Goal: Transaction & Acquisition: Download file/media

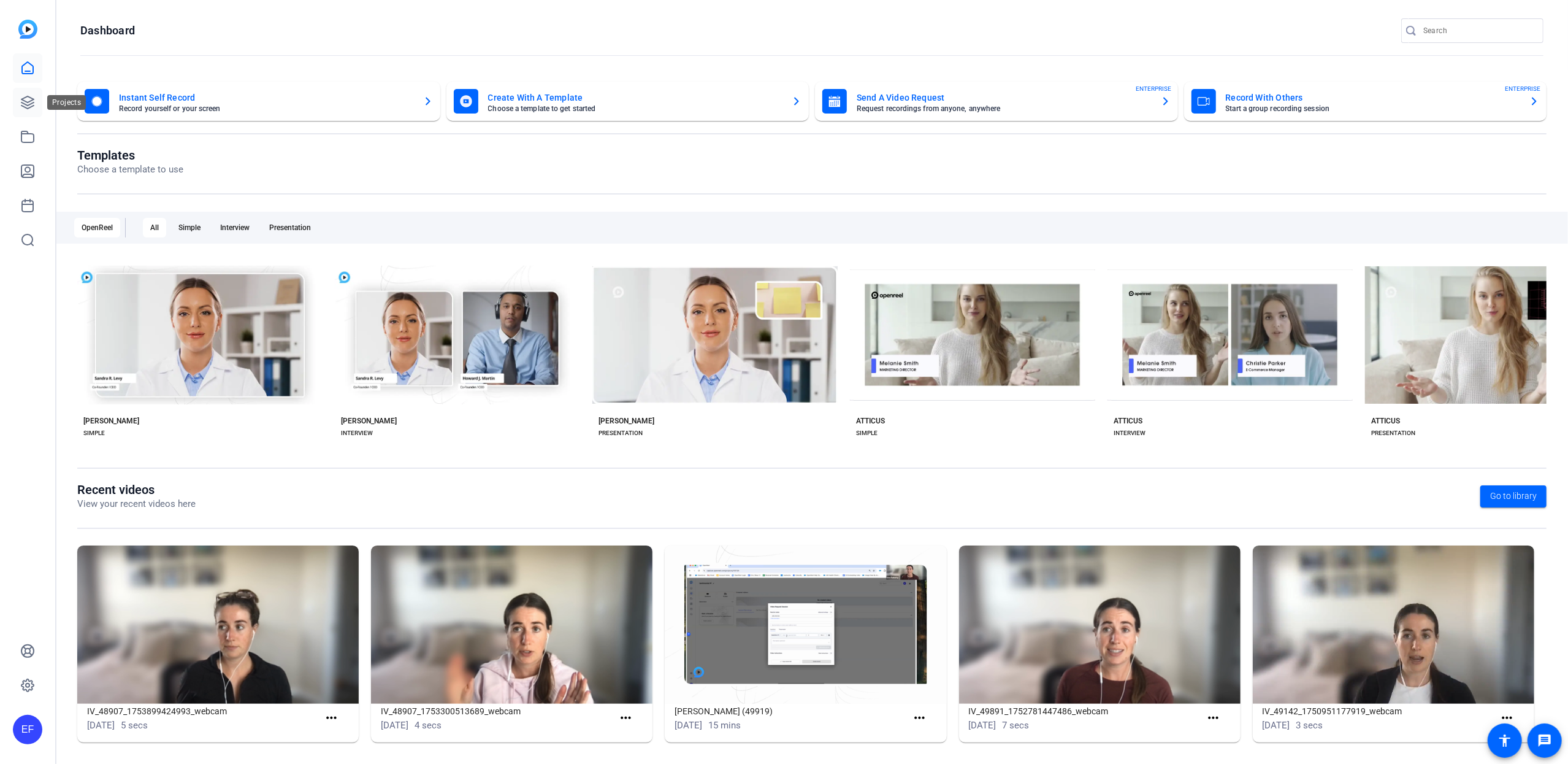
click at [30, 102] on icon at bounding box center [27, 102] width 12 height 12
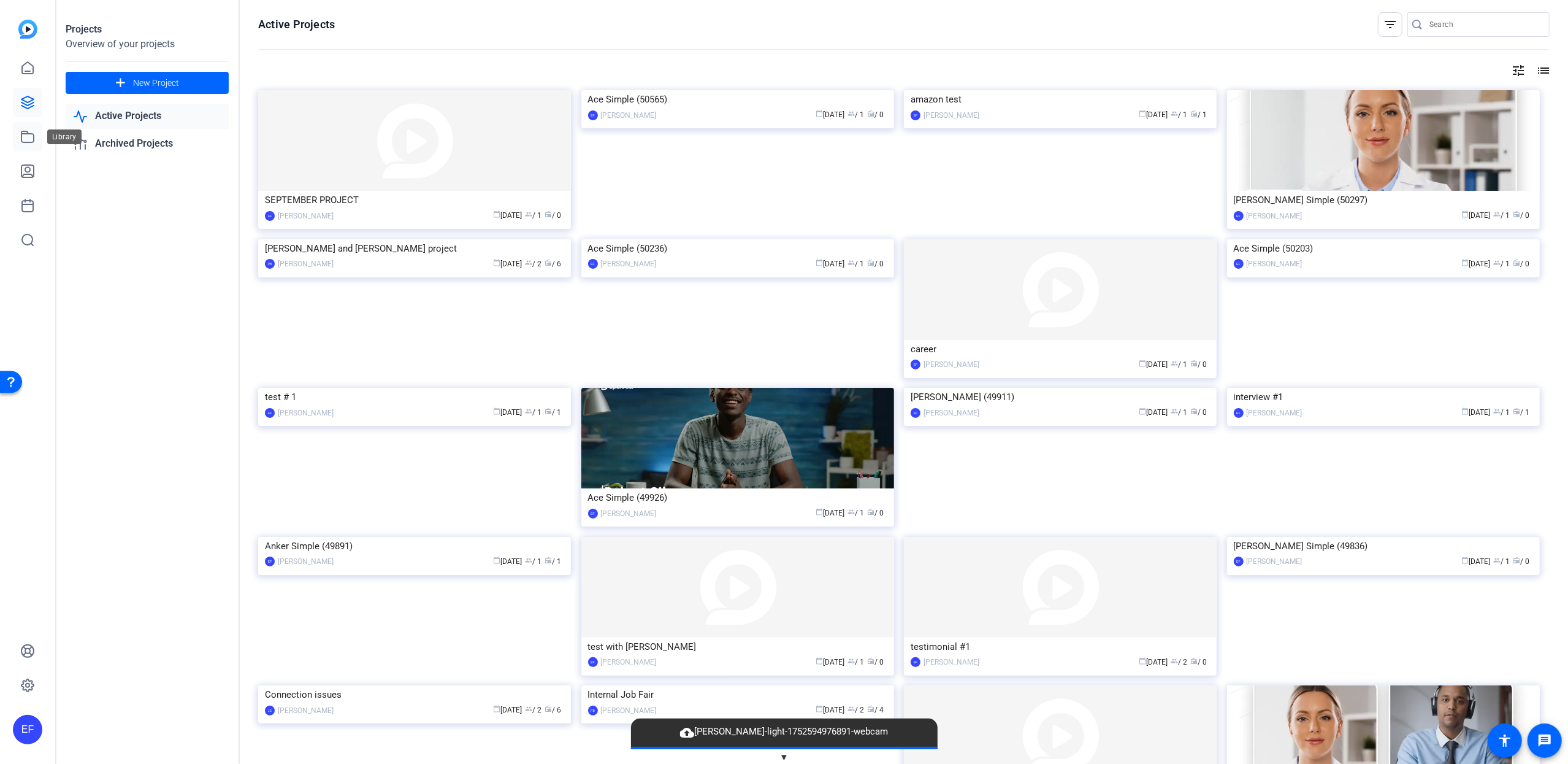
click at [30, 135] on icon at bounding box center [28, 137] width 15 height 15
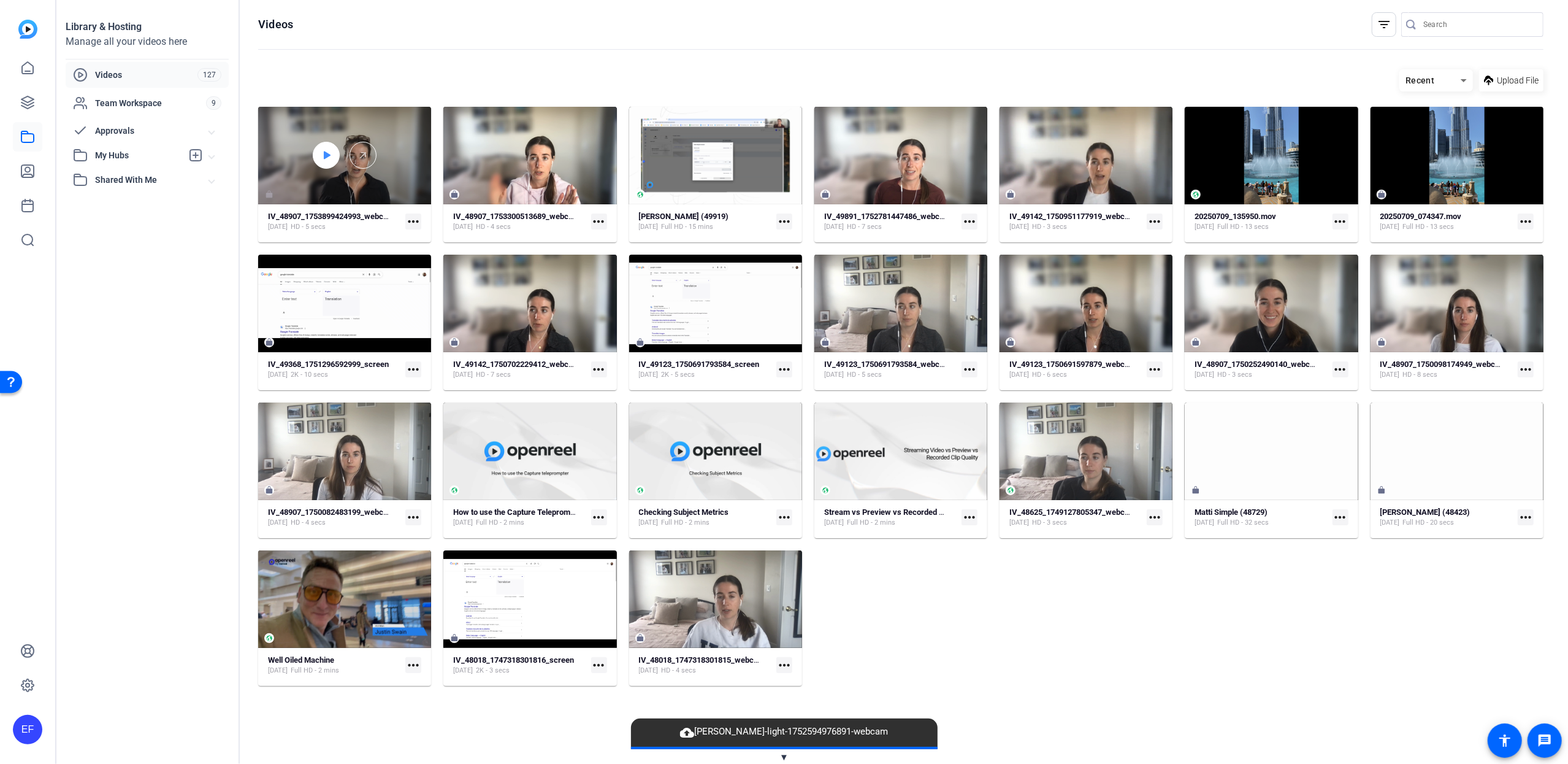
click at [328, 157] on icon at bounding box center [326, 156] width 10 height 15
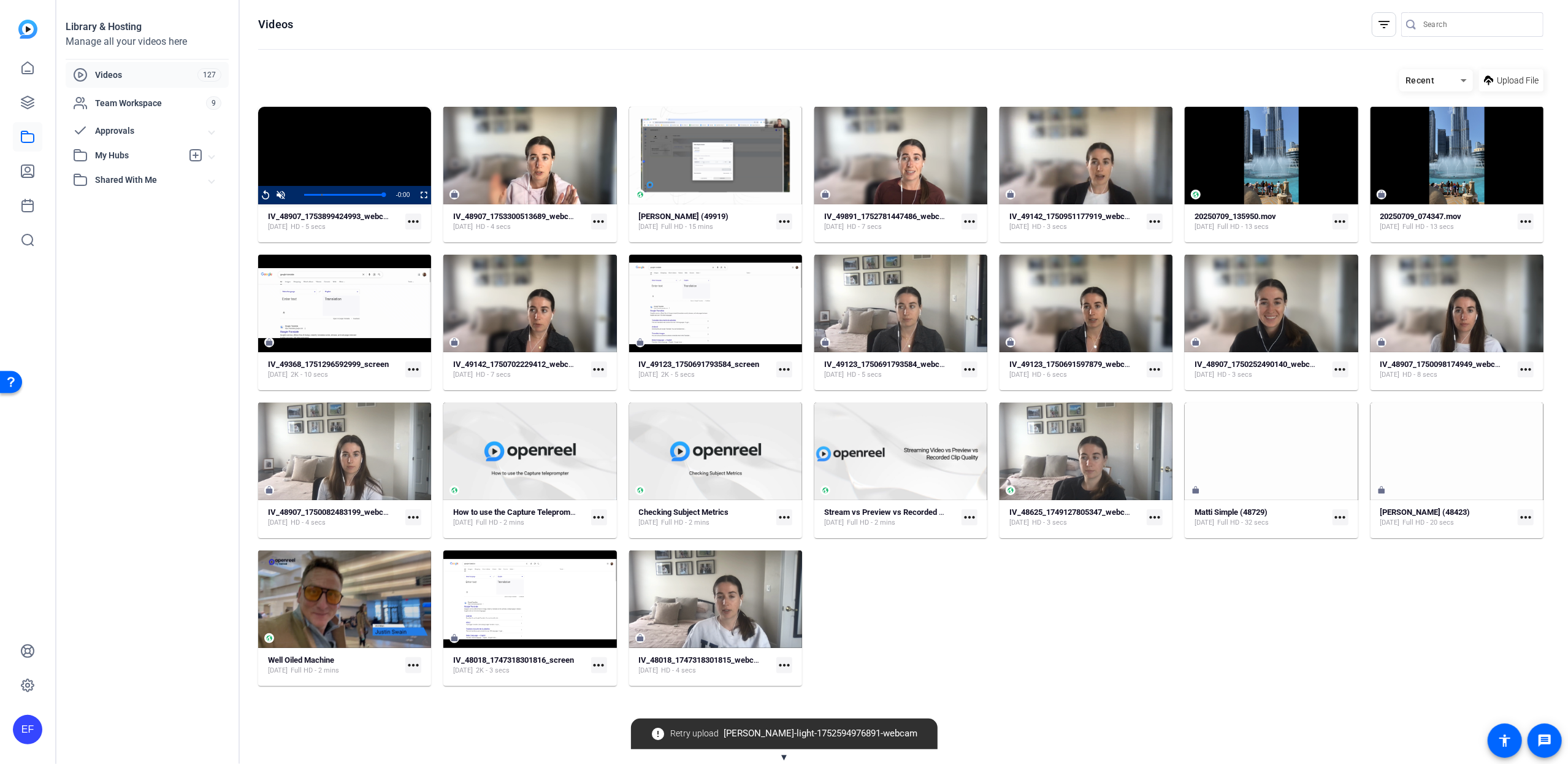
click at [416, 222] on mat-icon "more_horiz" at bounding box center [413, 220] width 16 height 16
click at [447, 238] on span "Download" at bounding box center [442, 241] width 54 height 15
click at [342, 144] on video "Video Player" at bounding box center [344, 155] width 173 height 97
click at [352, 215] on strong "IV_48907_1753899424993_webcam" at bounding box center [330, 217] width 126 height 9
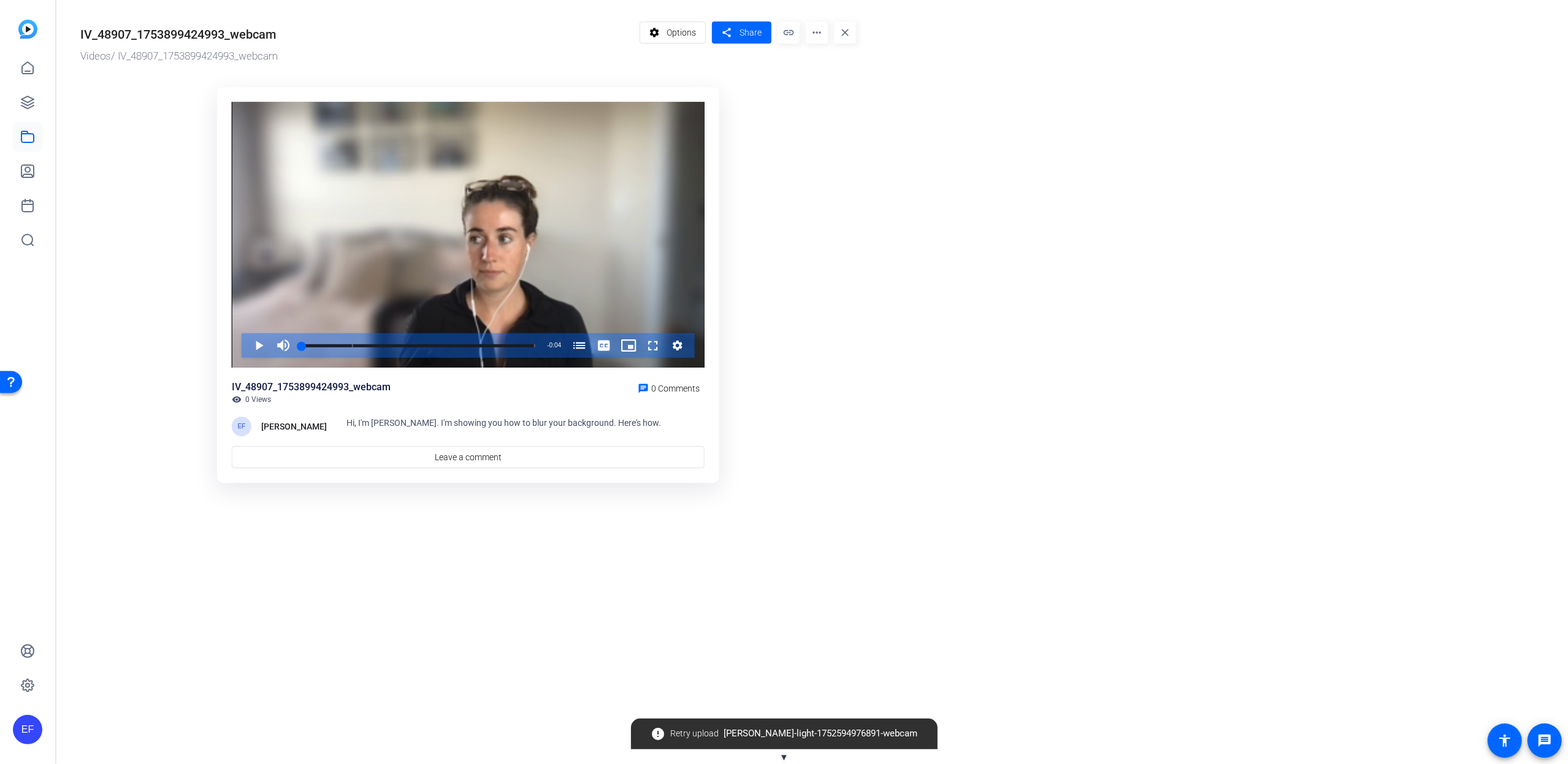
click at [825, 33] on mat-icon "more_horiz" at bounding box center [816, 32] width 22 height 22
click at [774, 415] on div at bounding box center [784, 382] width 1568 height 764
click at [30, 104] on icon at bounding box center [27, 102] width 12 height 12
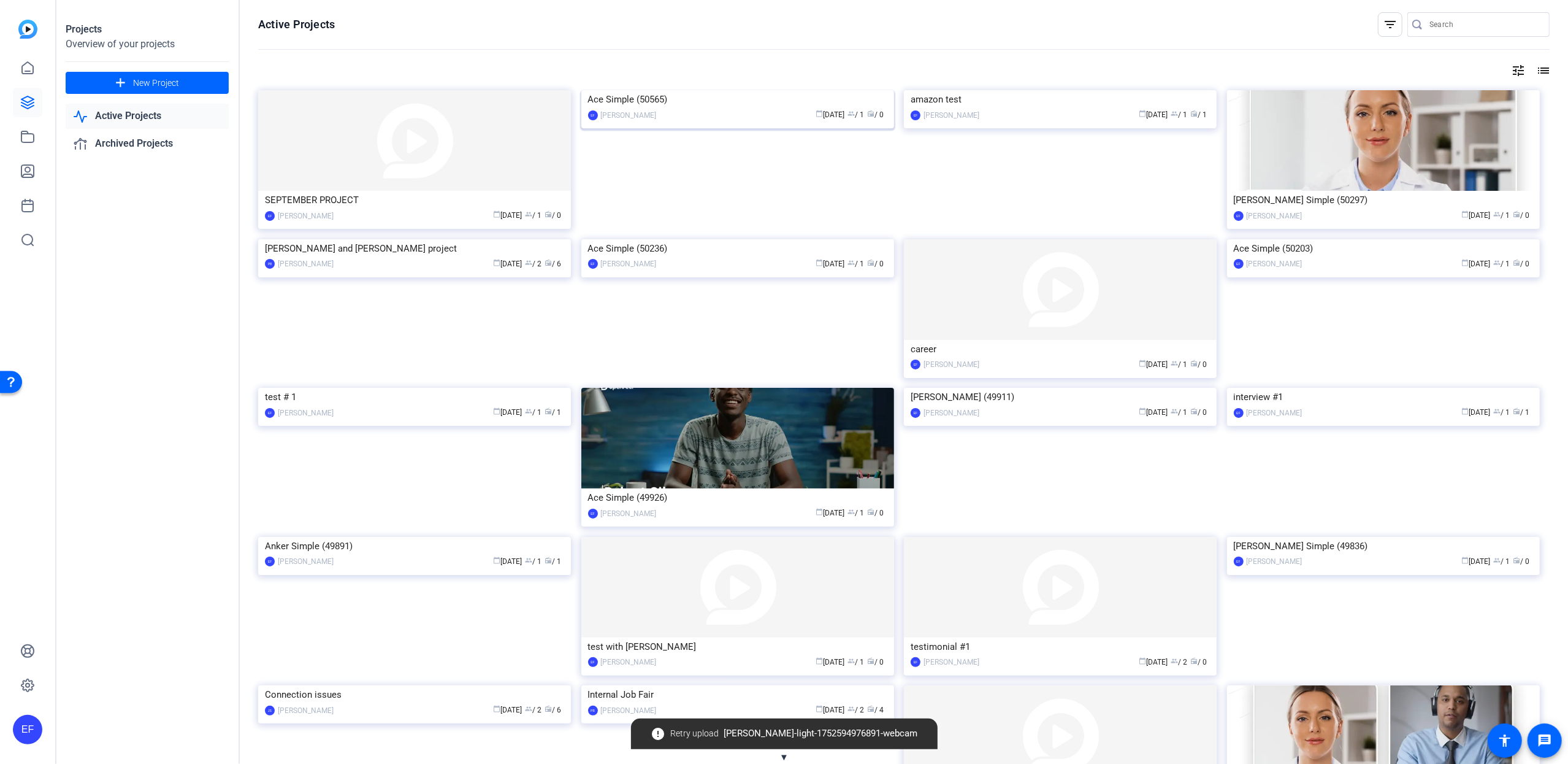
click at [767, 121] on div "calendar_today [DATE] group / 1 radio / 0" at bounding box center [775, 115] width 224 height 13
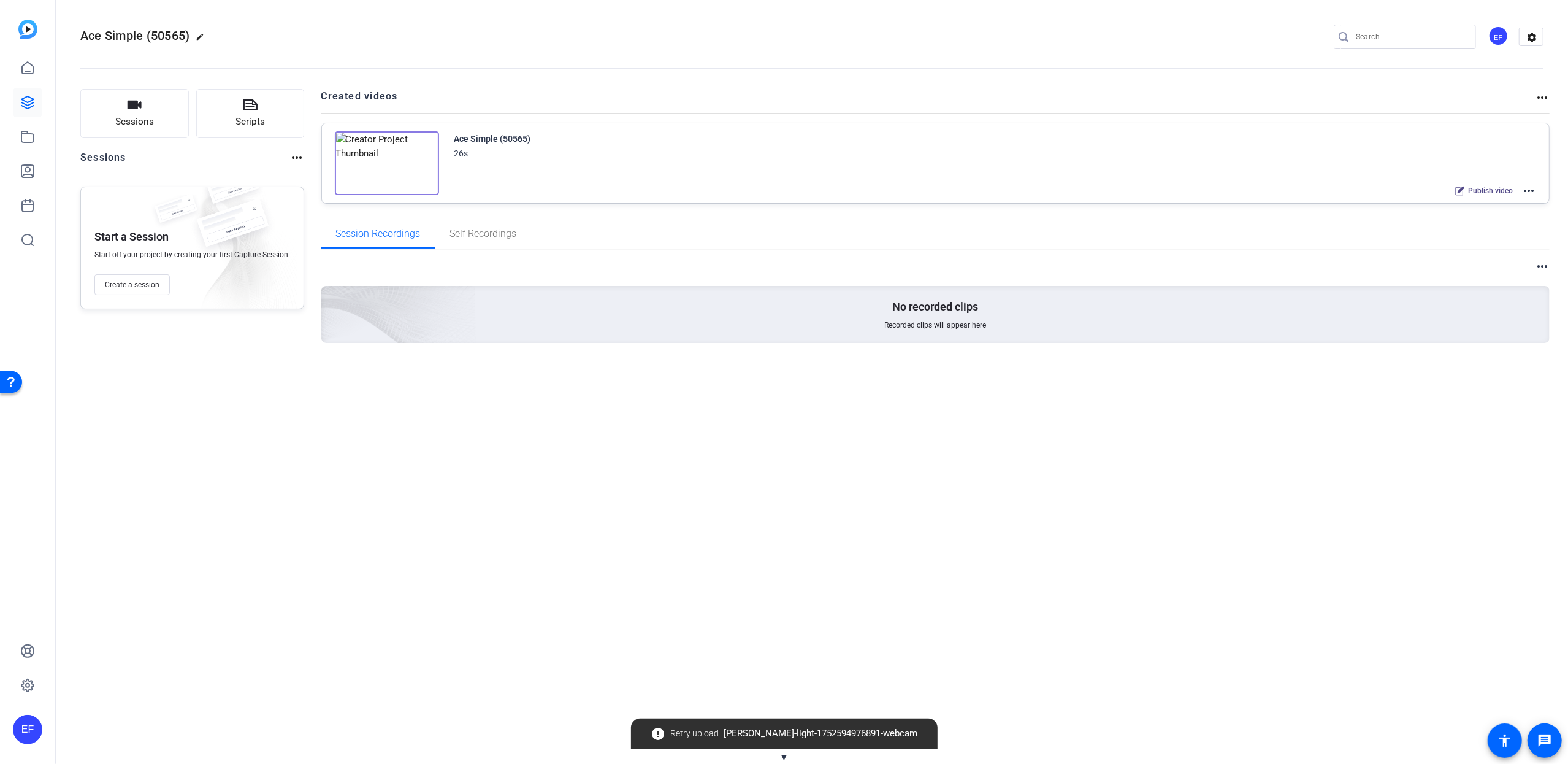
click at [1527, 192] on mat-icon "more_horiz" at bounding box center [1528, 191] width 15 height 15
click at [472, 225] on div at bounding box center [784, 382] width 1568 height 764
click at [482, 232] on span "Self Recordings" at bounding box center [483, 233] width 67 height 10
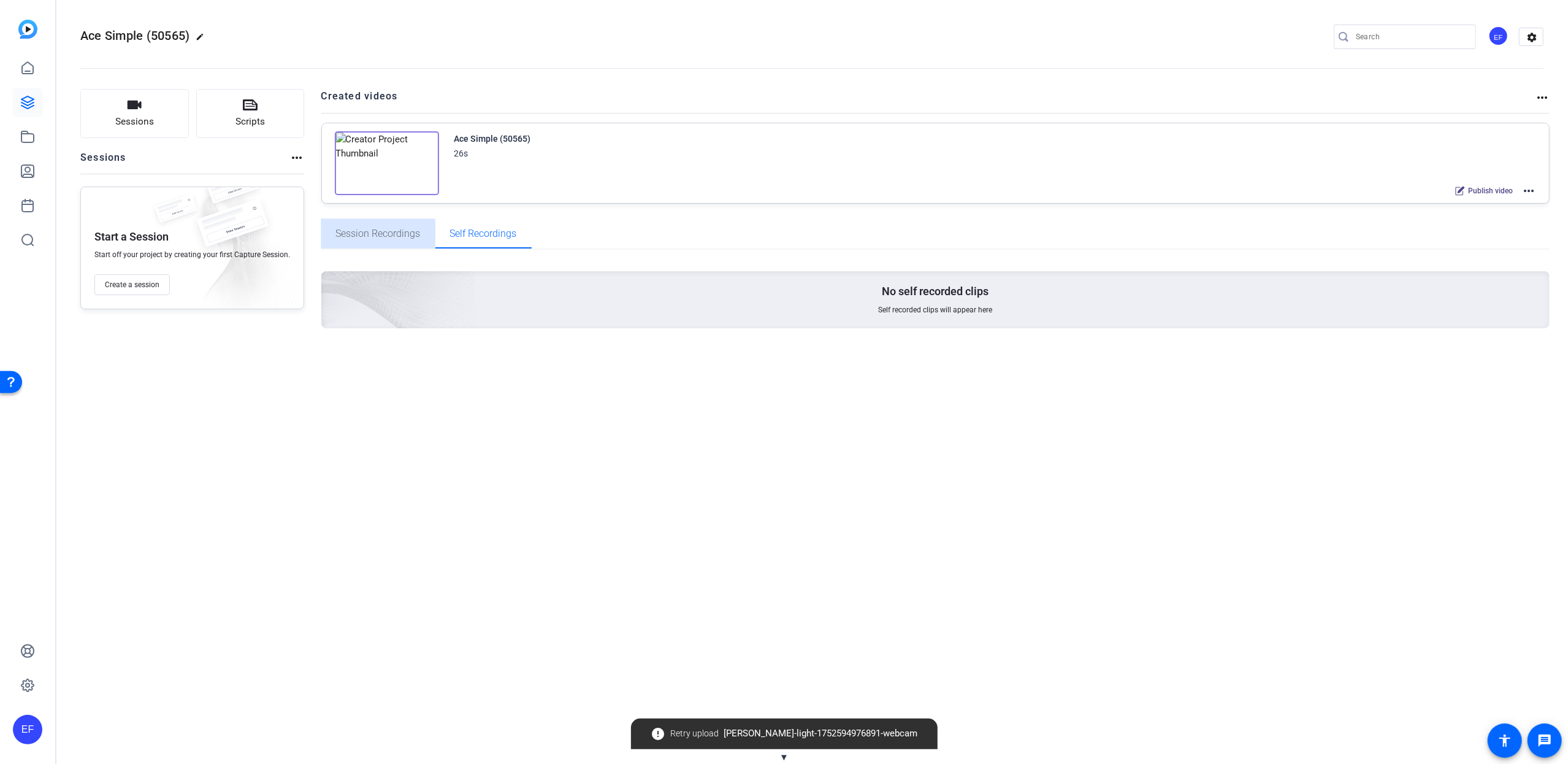
click at [375, 231] on span "Session Recordings" at bounding box center [378, 233] width 84 height 10
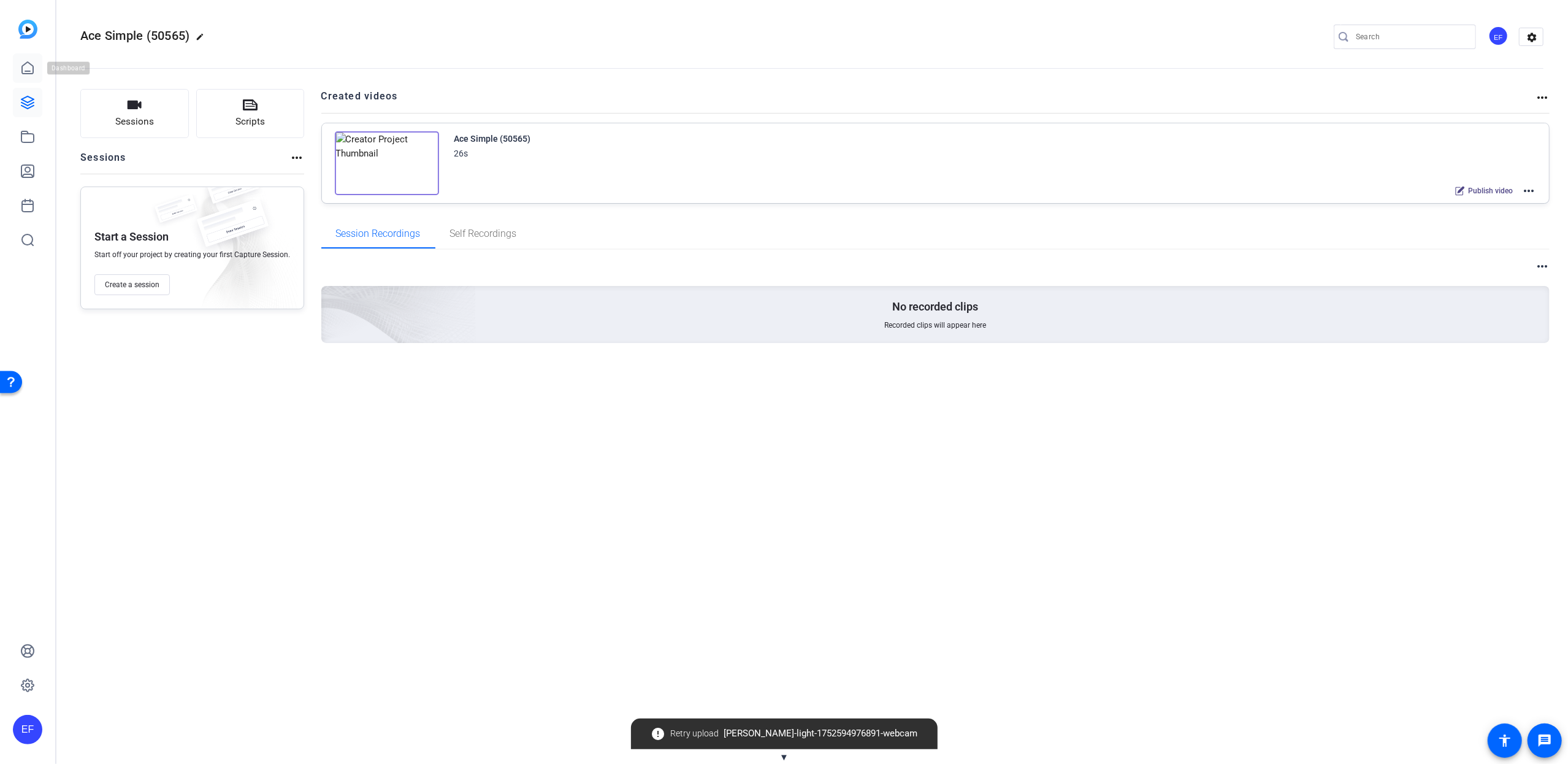
click at [28, 66] on icon at bounding box center [28, 69] width 15 height 15
